Goal: Book appointment/travel/reservation

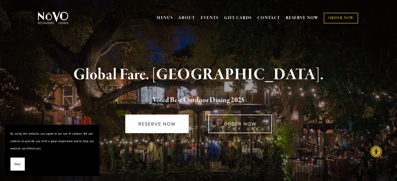
click at [147, 122] on link "RESERVE NOW" at bounding box center [156, 124] width 63 height 19
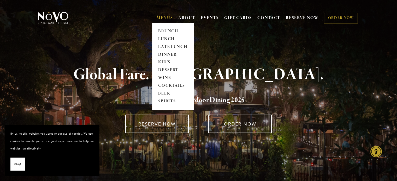
click at [167, 20] on link "MENUS" at bounding box center [165, 17] width 16 height 5
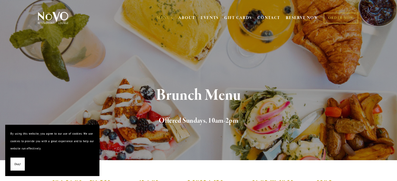
click at [161, 53] on section "Brunch Menu Offered Sundays, 10am-2pm" at bounding box center [198, 80] width 397 height 161
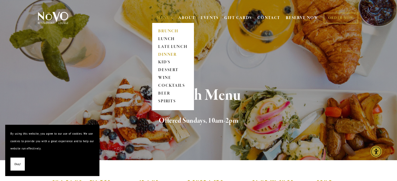
click at [162, 55] on link "DINNER" at bounding box center [173, 55] width 33 height 8
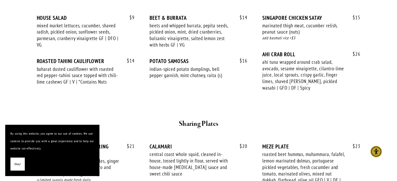
scroll to position [263, 0]
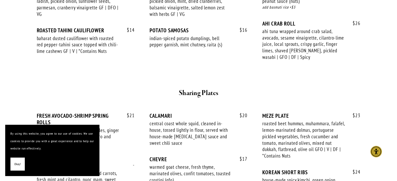
click at [20, 162] on span "Okay!" at bounding box center [17, 165] width 7 height 8
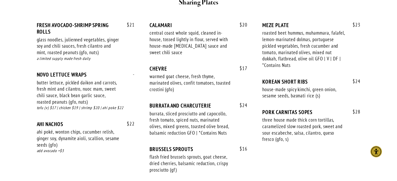
scroll to position [310, 0]
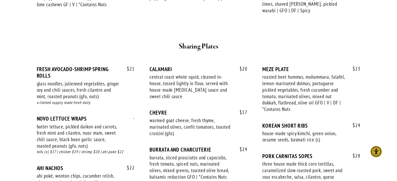
click at [160, 70] on div "CALAMARI" at bounding box center [199, 69] width 98 height 7
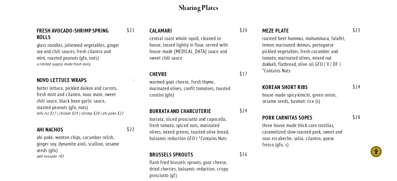
scroll to position [349, 0]
